Goal: Participate in discussion

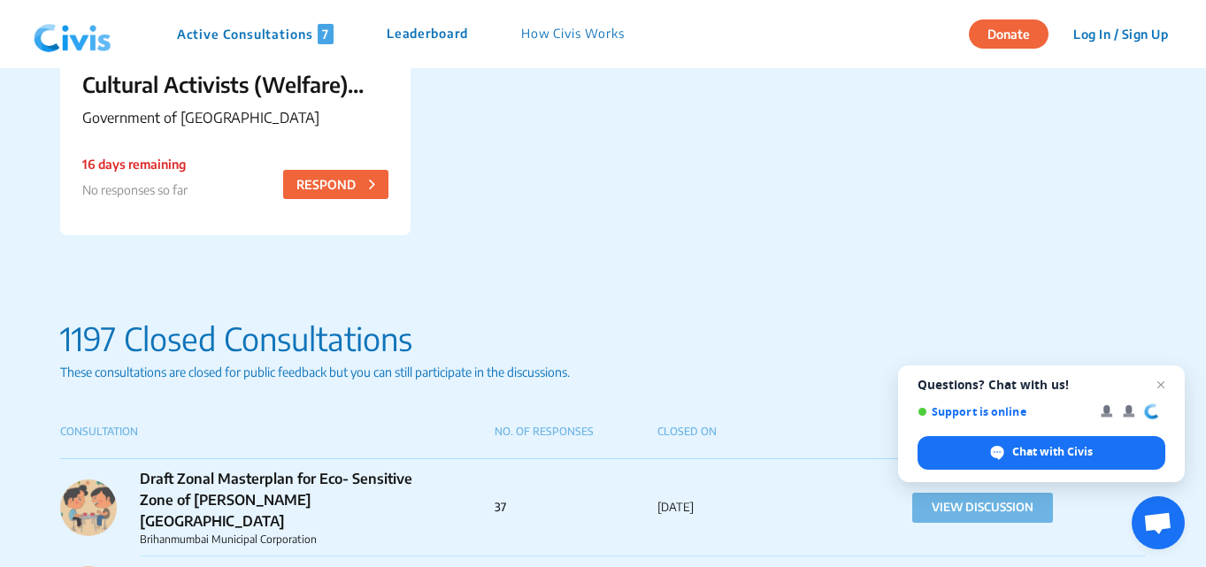
scroll to position [1593, 0]
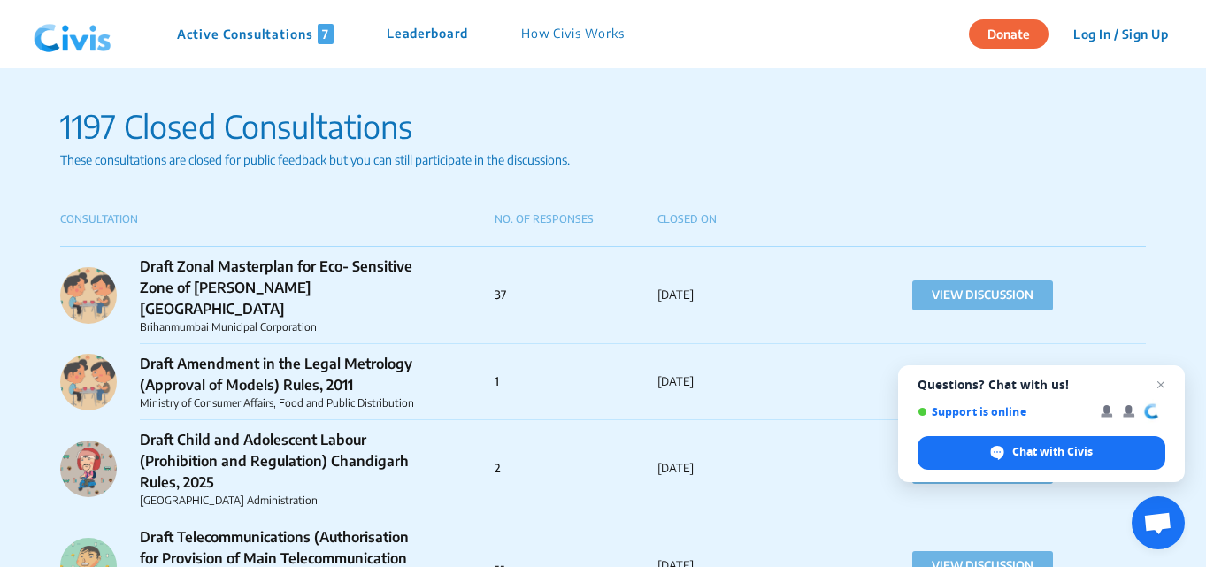
click at [495, 269] on div "Draft Zonal Masterplan for Eco- Sensitive Zone of [PERSON_NAME][GEOGRAPHIC_DATA…" at bounding box center [603, 295] width 1086 height 97
click at [285, 267] on p "Draft Zonal Masterplan for Eco- Sensitive Zone of [PERSON_NAME][GEOGRAPHIC_DATA]" at bounding box center [282, 288] width 284 height 64
click at [286, 265] on p "Draft Zonal Masterplan for Eco- Sensitive Zone of [PERSON_NAME][GEOGRAPHIC_DATA]" at bounding box center [282, 288] width 284 height 64
click at [933, 281] on button "VIEW DISCUSSION" at bounding box center [982, 296] width 141 height 30
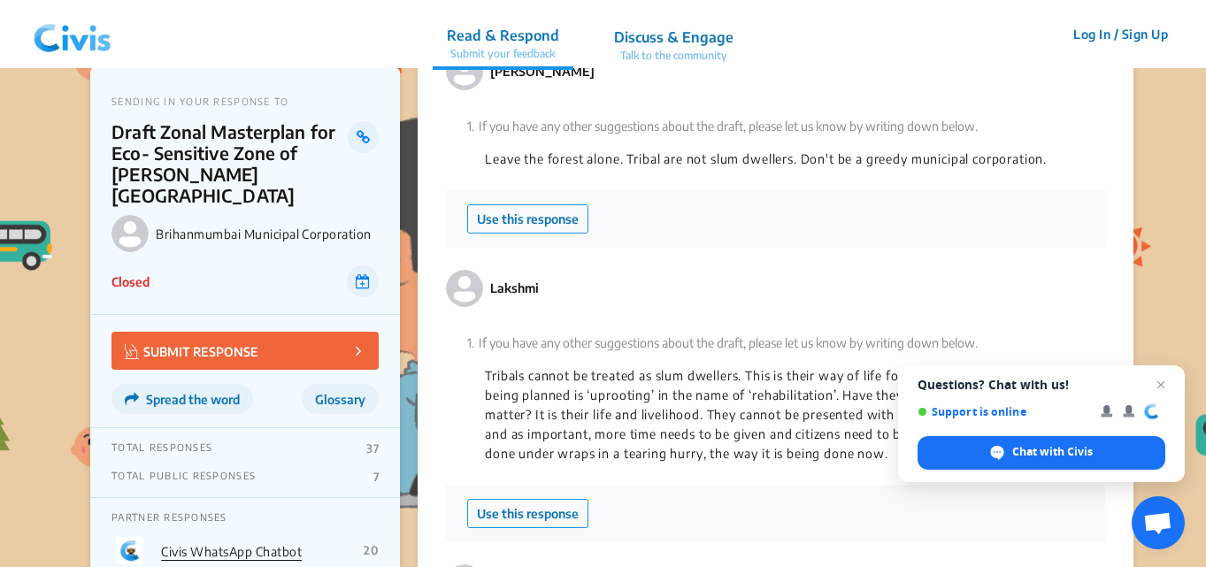
scroll to position [4071, 0]
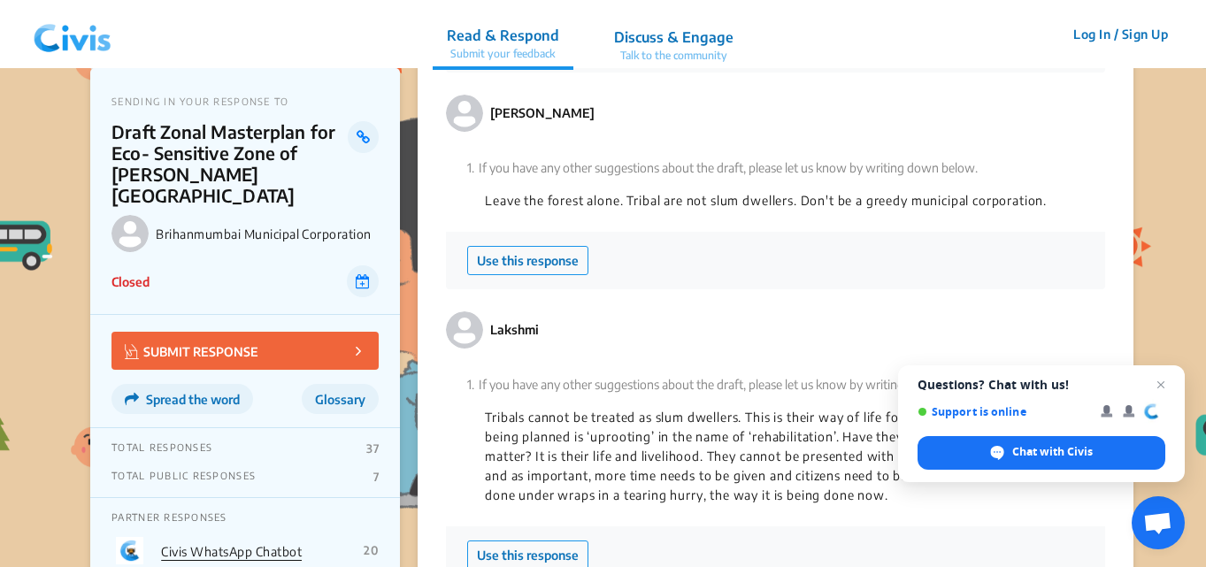
click at [608, 205] on p "Leave the forest alone. Tribal are not slum dwellers. Don't be a greedy municip…" at bounding box center [775, 200] width 581 height 19
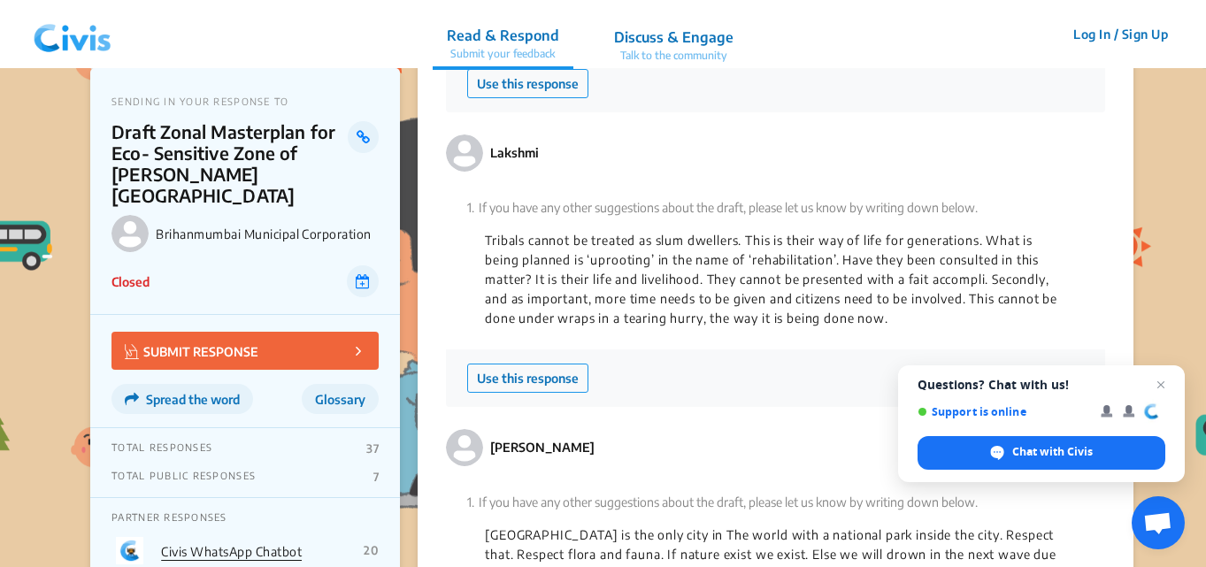
click at [521, 380] on button "Use this response" at bounding box center [527, 378] width 121 height 29
type textarea "Tribals cannot be treated as slum dwellers. This is their way of life for gener…"
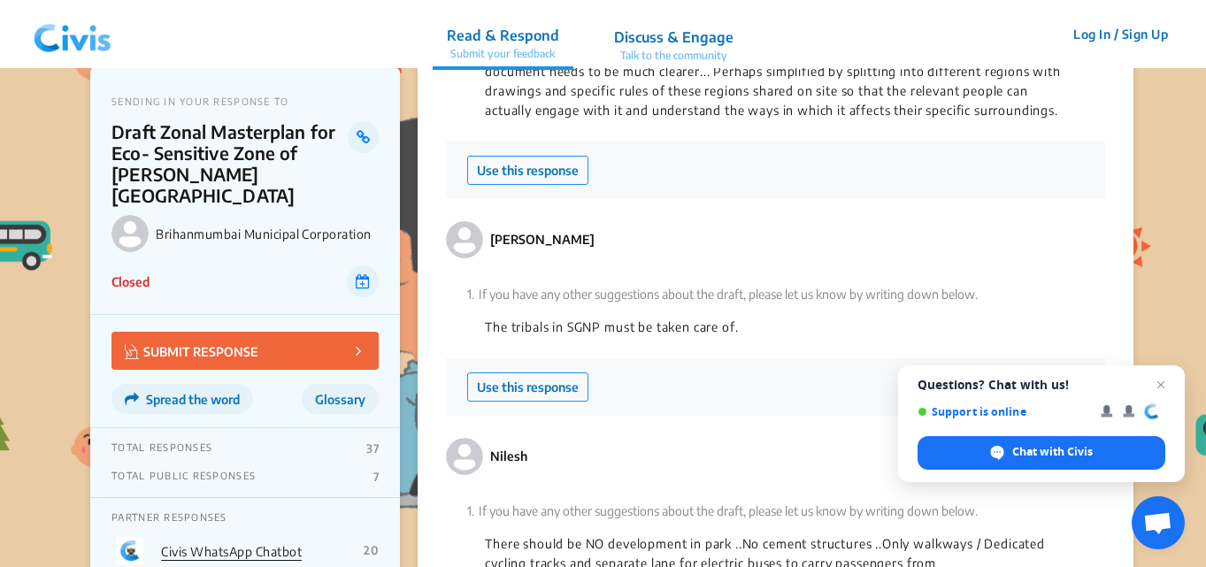
scroll to position [2709, 0]
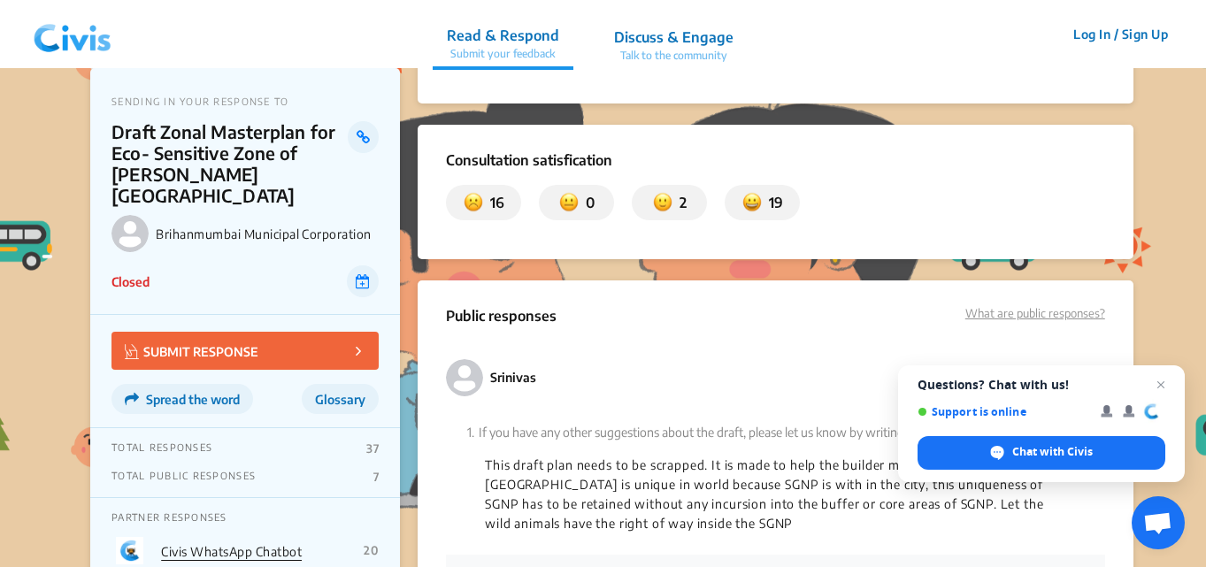
click at [696, 44] on p "Discuss & Engage" at bounding box center [673, 37] width 119 height 21
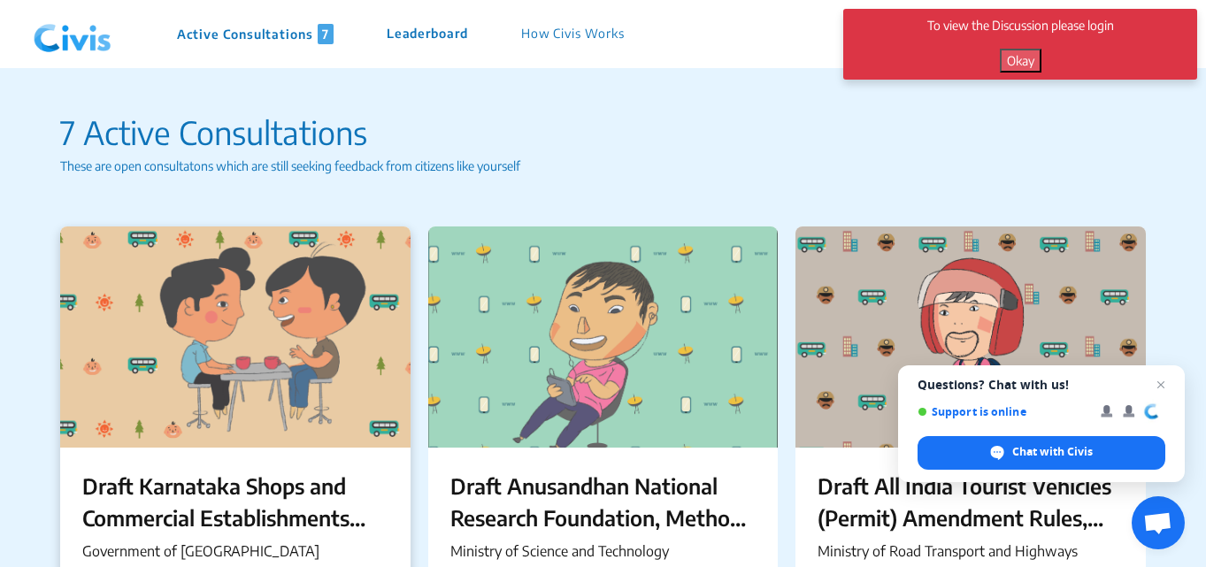
scroll to position [177, 0]
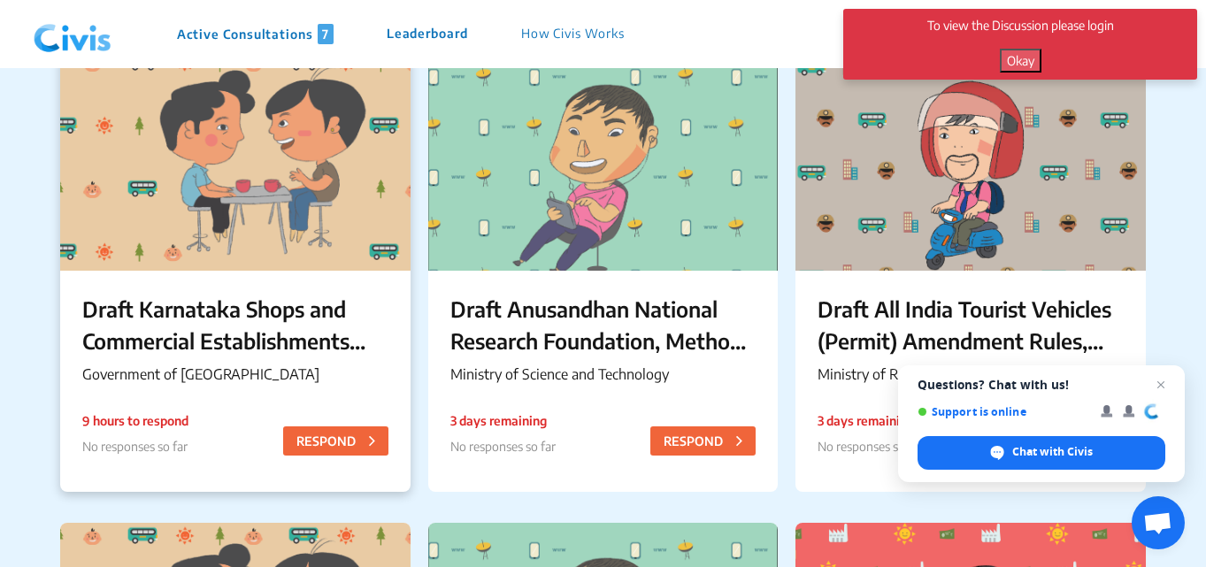
click at [270, 327] on p "Draft Karnataka Shops and Commercial Establishments (Amendment) Rules, 2025" at bounding box center [235, 325] width 306 height 64
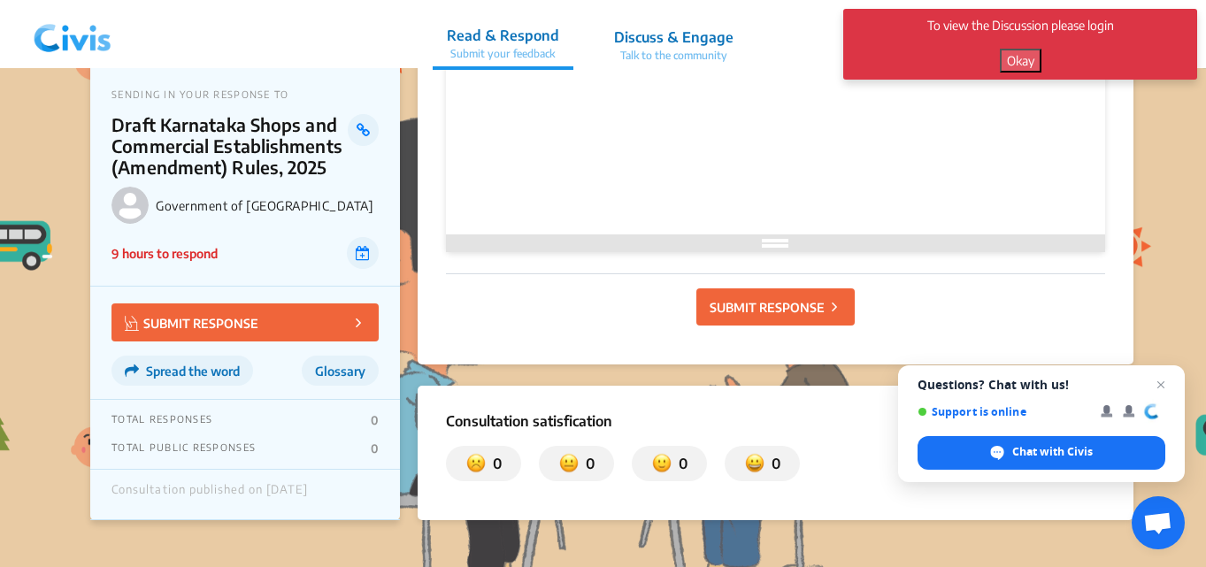
scroll to position [531, 0]
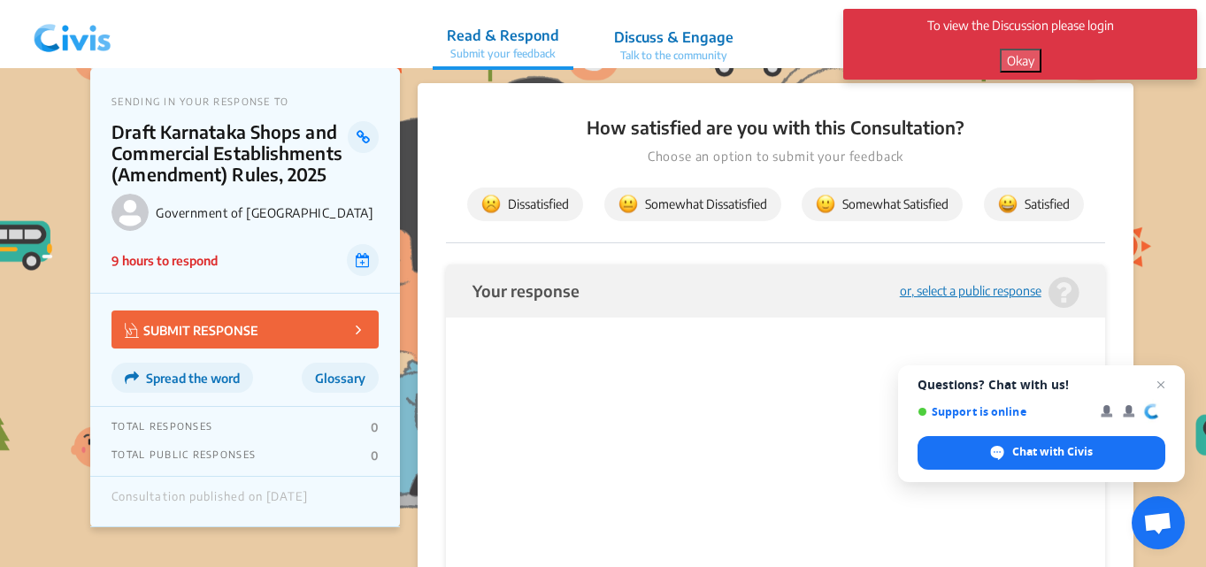
click at [595, 295] on div "Your response or, select a public response" at bounding box center [775, 291] width 659 height 53
click at [934, 286] on div "or, select a public response" at bounding box center [971, 291] width 142 height 13
